Goal: Information Seeking & Learning: Find specific page/section

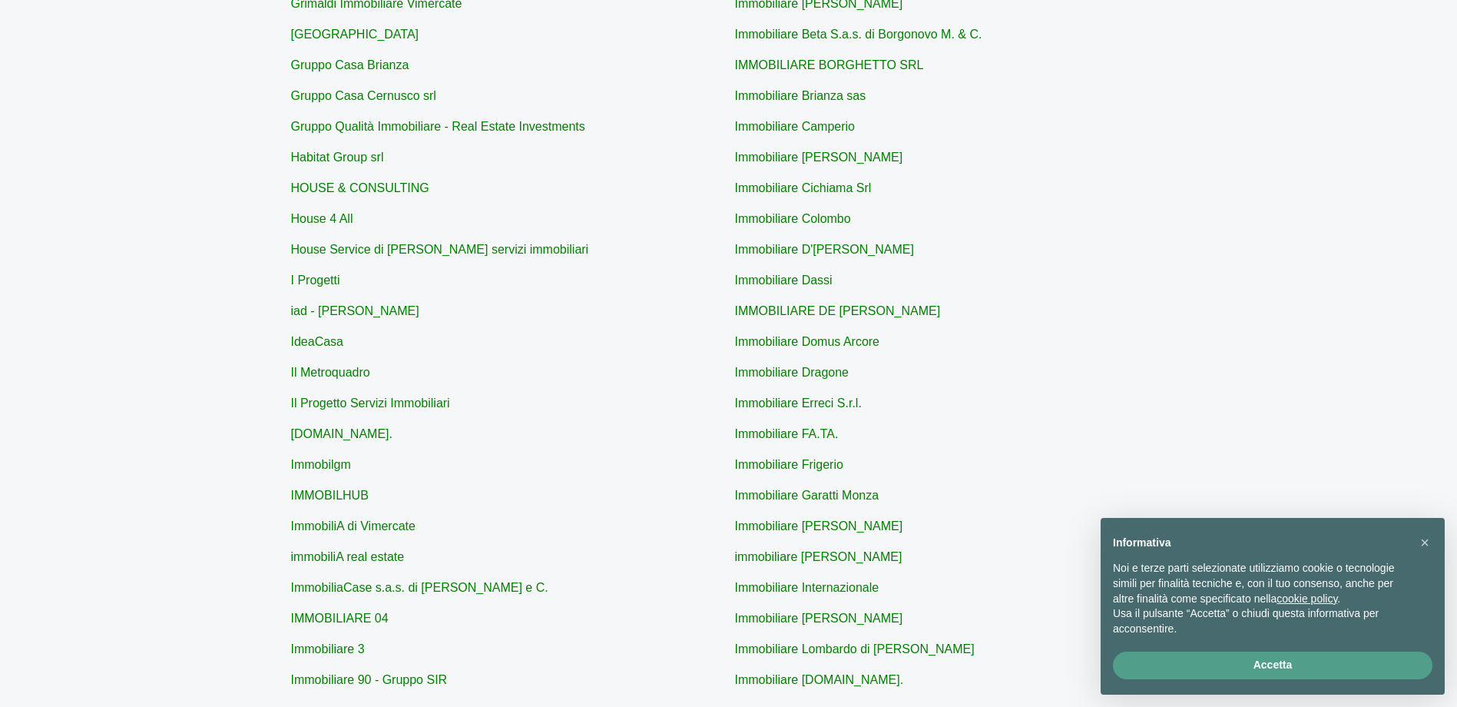
scroll to position [307, 0]
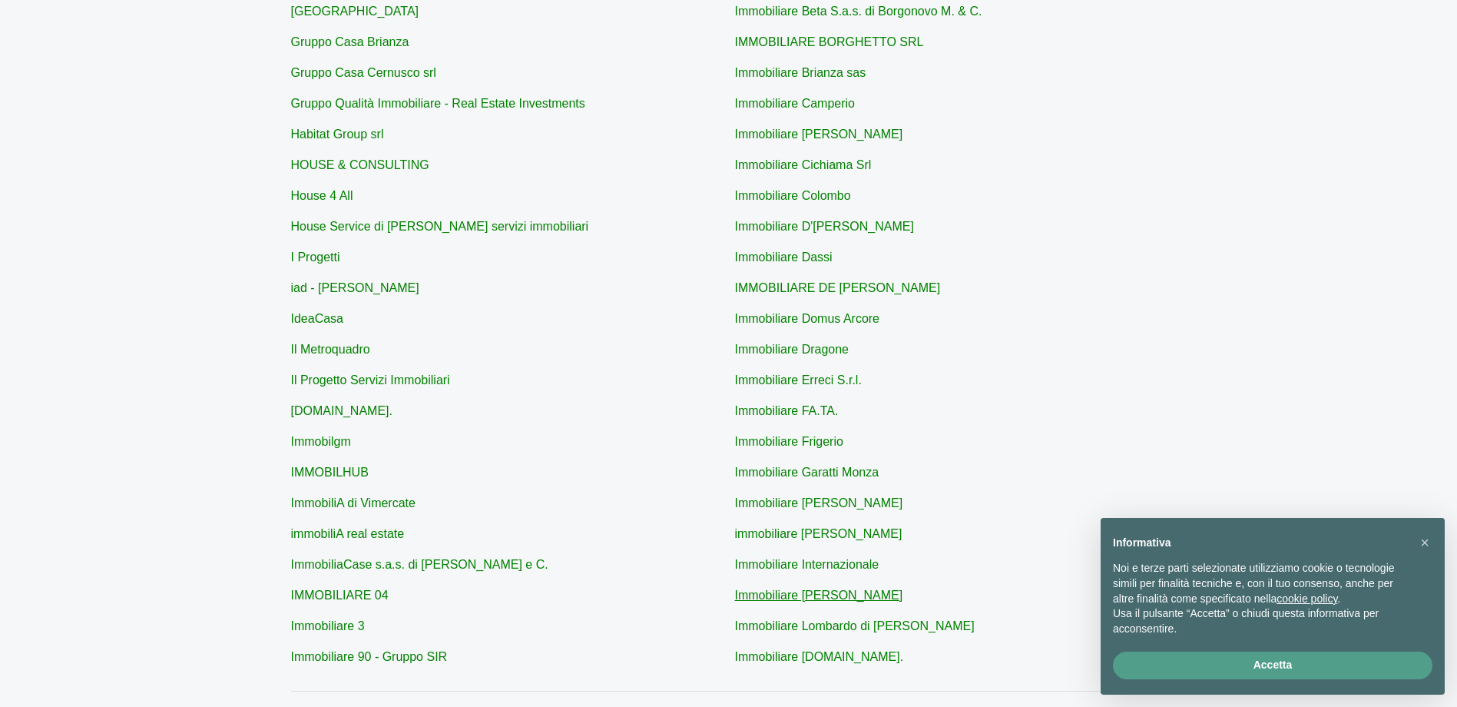
click at [850, 595] on link "Immobiliare [PERSON_NAME]" at bounding box center [819, 594] width 168 height 13
type input "Immobiliare [PERSON_NAME]"
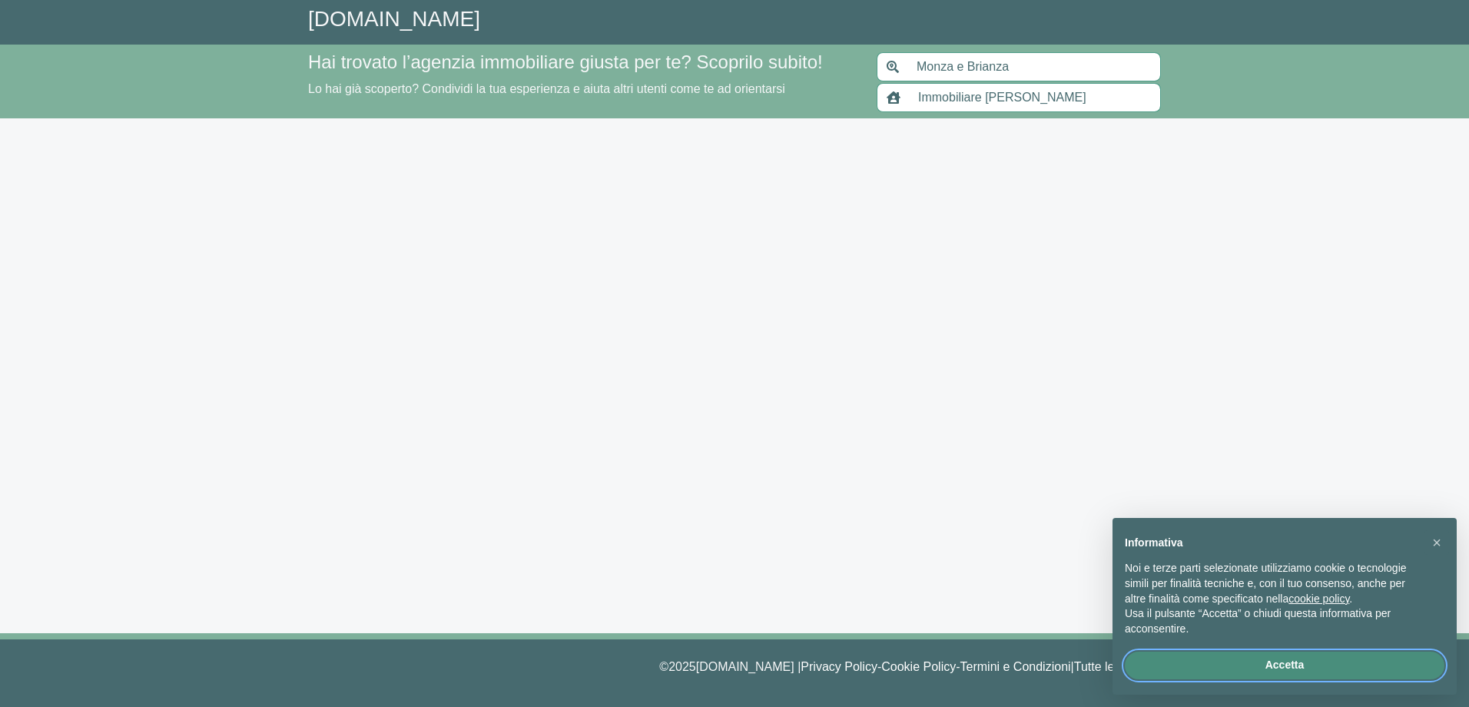
click at [1311, 664] on button "Accetta" at bounding box center [1285, 665] width 320 height 28
